Goal: Task Accomplishment & Management: Complete application form

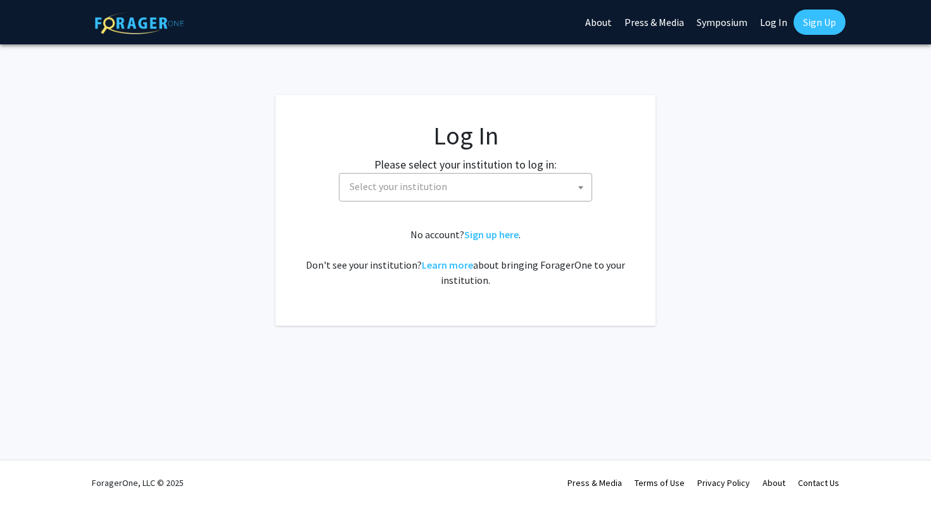
select select
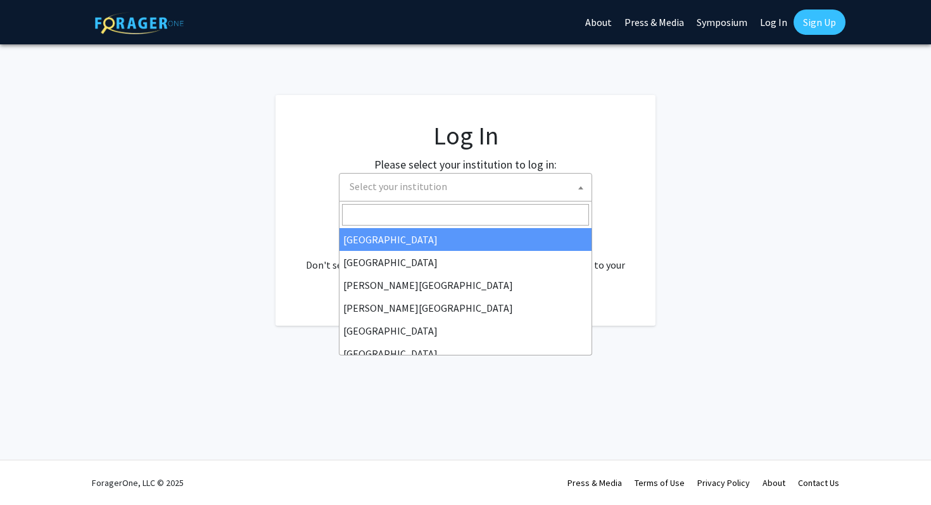
click at [497, 191] on span "Select your institution" at bounding box center [468, 187] width 247 height 26
click at [674, 241] on fg-login "Log In Please select your institution to log in: [GEOGRAPHIC_DATA] [GEOGRAPHIC_…" at bounding box center [465, 210] width 931 height 231
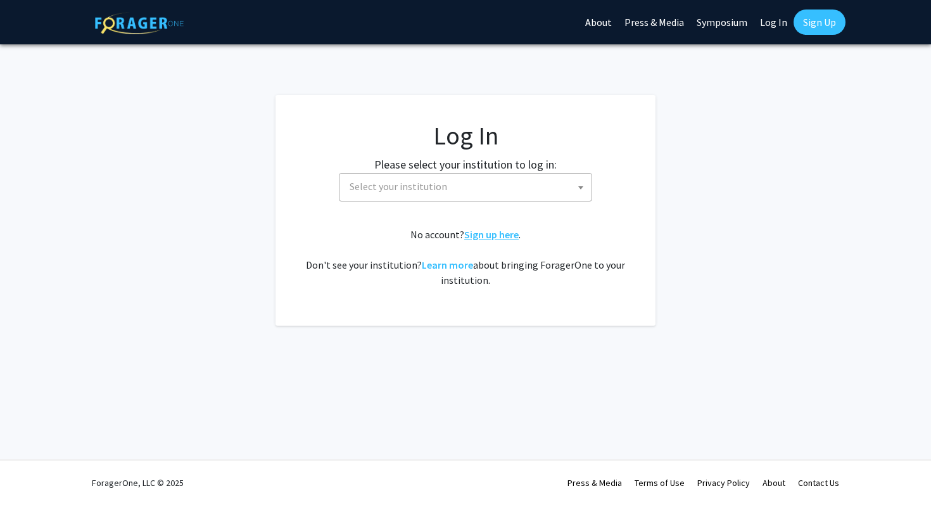
click at [495, 235] on link "Sign up here" at bounding box center [491, 234] width 54 height 13
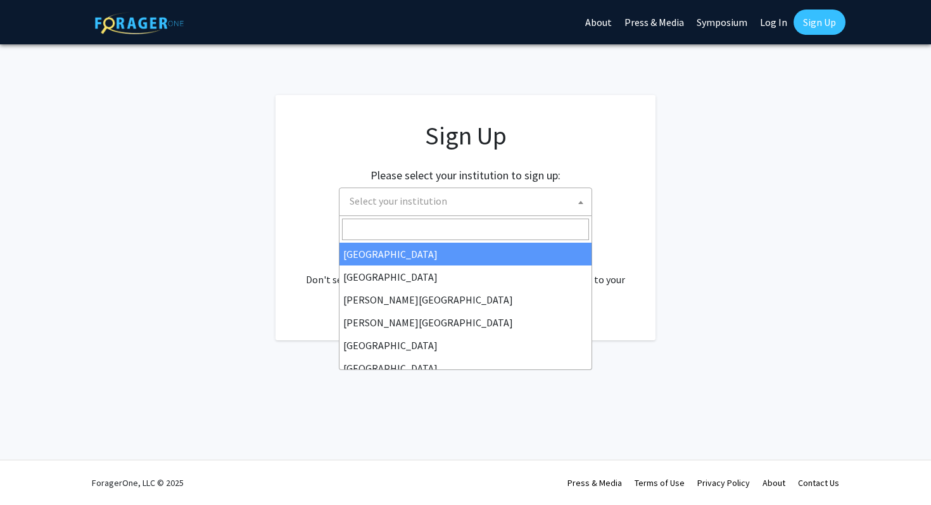
click at [490, 206] on span "Select your institution" at bounding box center [468, 201] width 247 height 26
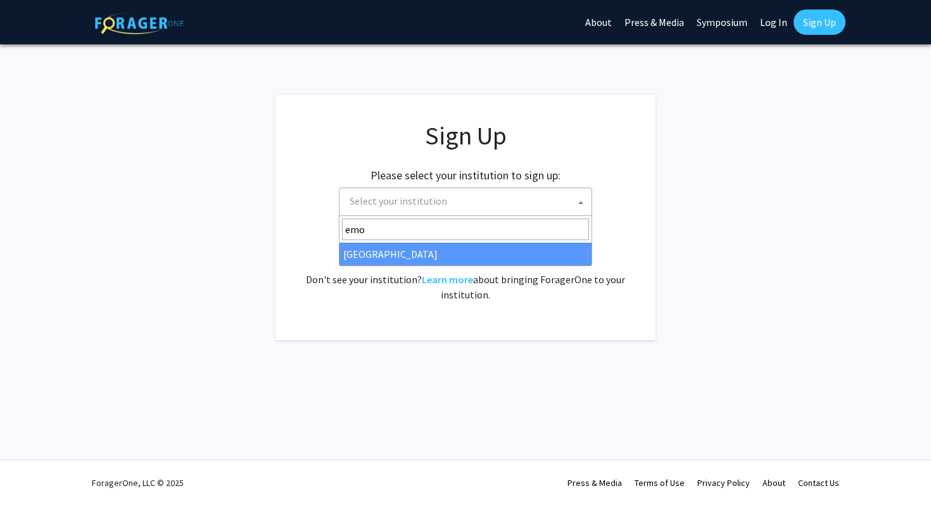
type input "emo"
select select "12"
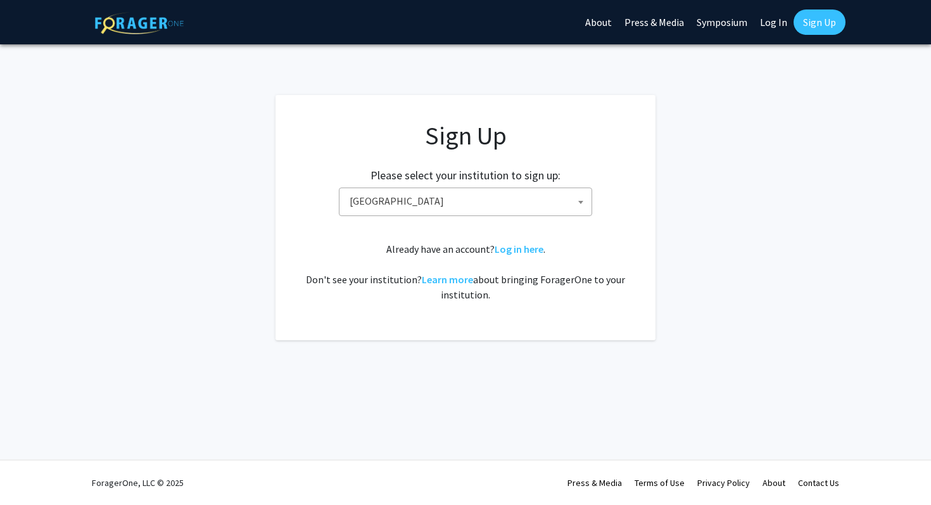
select select
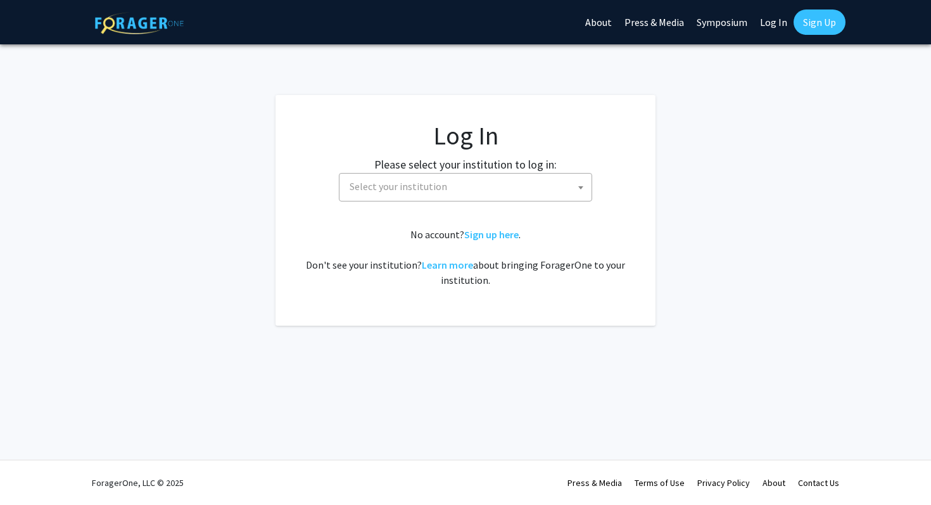
click at [409, 189] on span "Select your institution" at bounding box center [399, 186] width 98 height 13
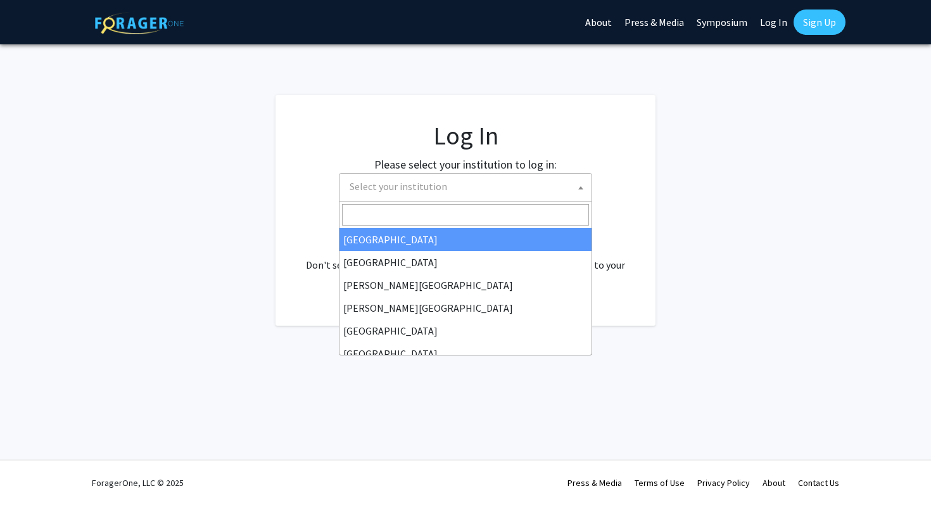
click at [294, 206] on fg-card "Log In Please select your institution to log in: [GEOGRAPHIC_DATA] [GEOGRAPHIC_…" at bounding box center [466, 210] width 380 height 231
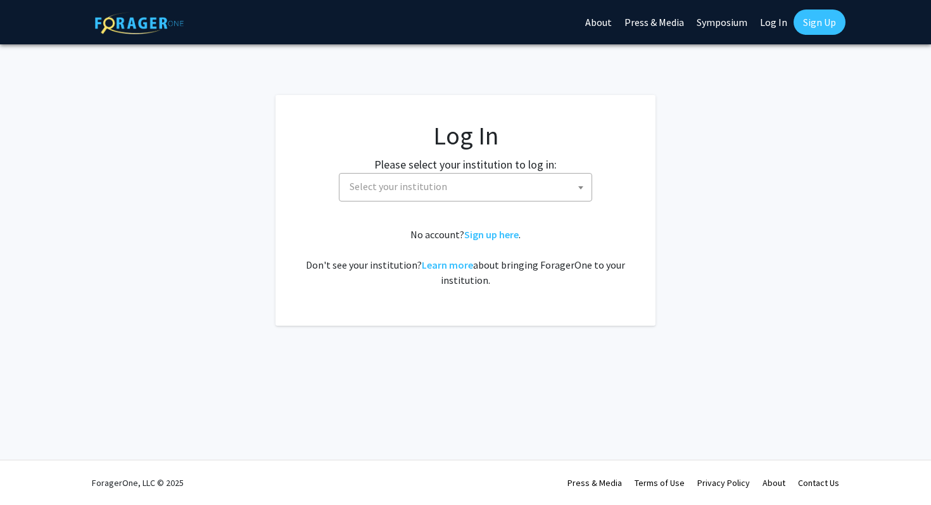
click at [477, 227] on div "No account? Sign up here . Don't see your institution? Learn more about bringin…" at bounding box center [465, 257] width 329 height 61
click at [492, 245] on div "No account? Sign up here . Don't see your institution? Learn more about bringin…" at bounding box center [465, 257] width 329 height 61
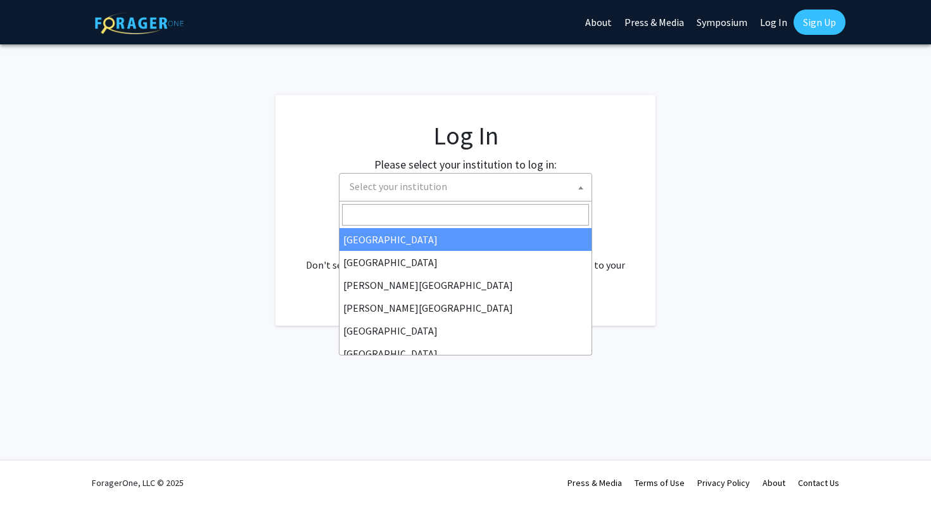
click at [407, 185] on span "Select your institution" at bounding box center [399, 186] width 98 height 13
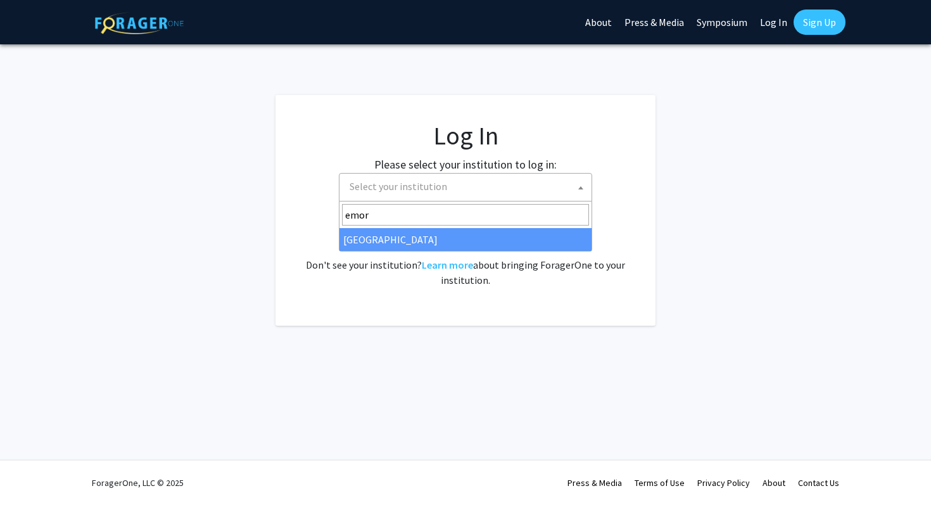
type input "emor"
select select "12"
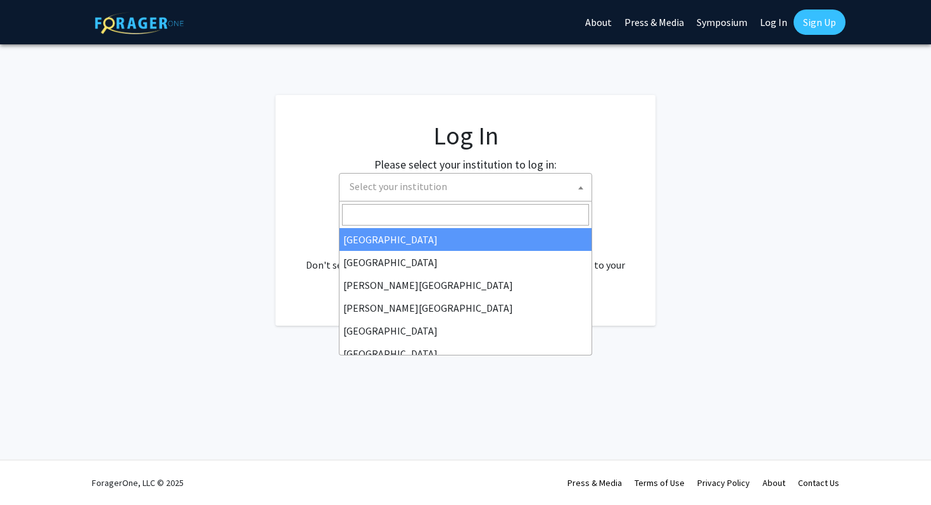
click at [536, 189] on span "Select your institution" at bounding box center [468, 187] width 247 height 26
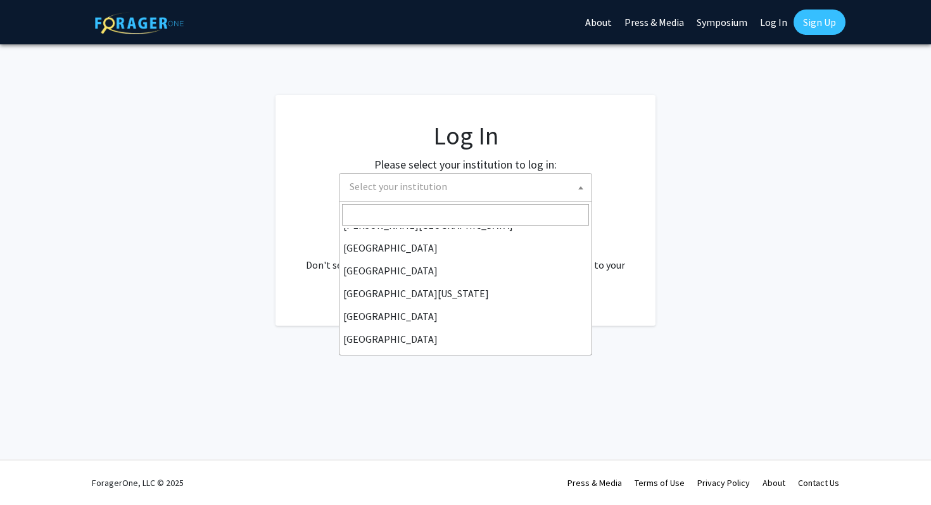
scroll to position [53, 0]
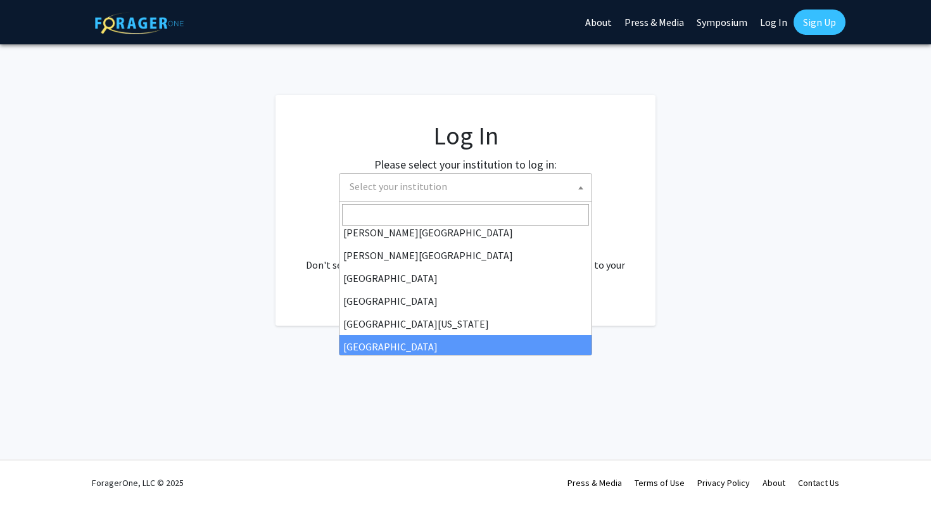
select select "12"
